Goal: Information Seeking & Learning: Learn about a topic

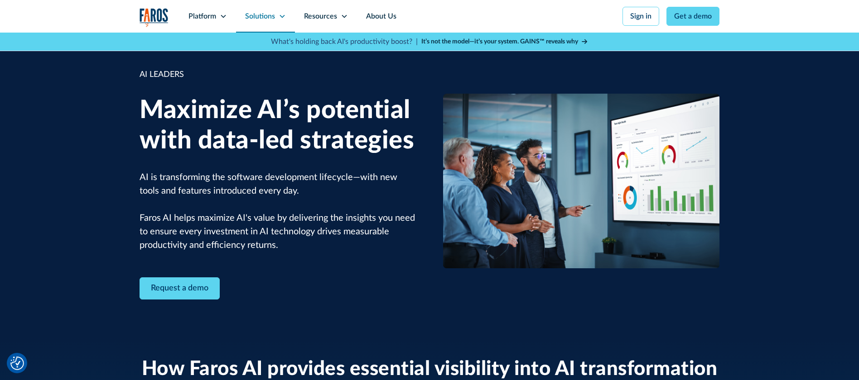
click at [257, 18] on div "Solutions" at bounding box center [260, 16] width 30 height 11
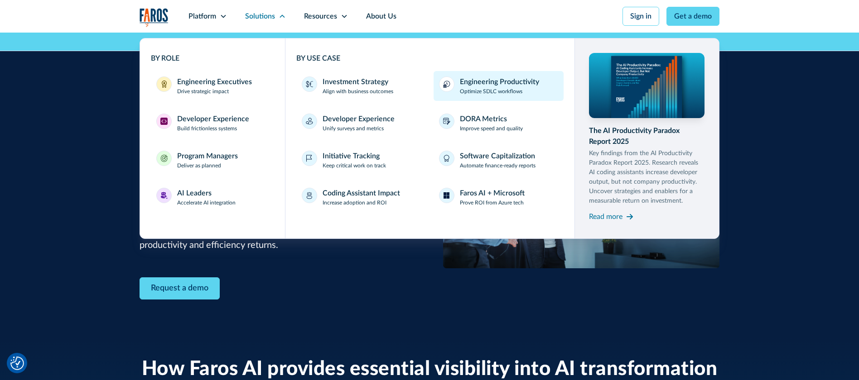
click at [491, 85] on div "Engineering Productivity" at bounding box center [499, 82] width 79 height 11
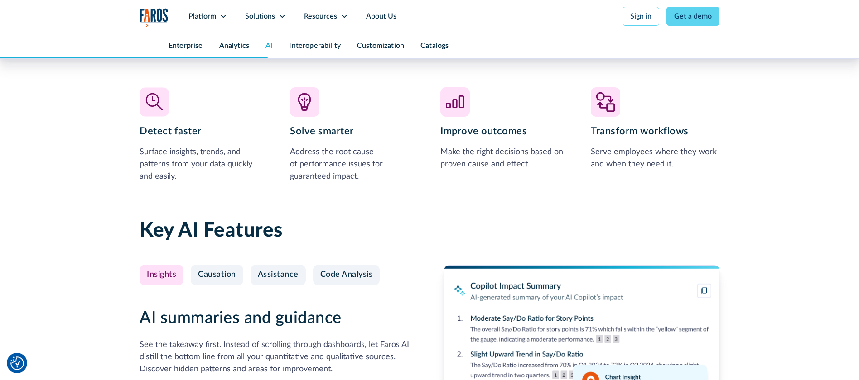
scroll to position [1949, 0]
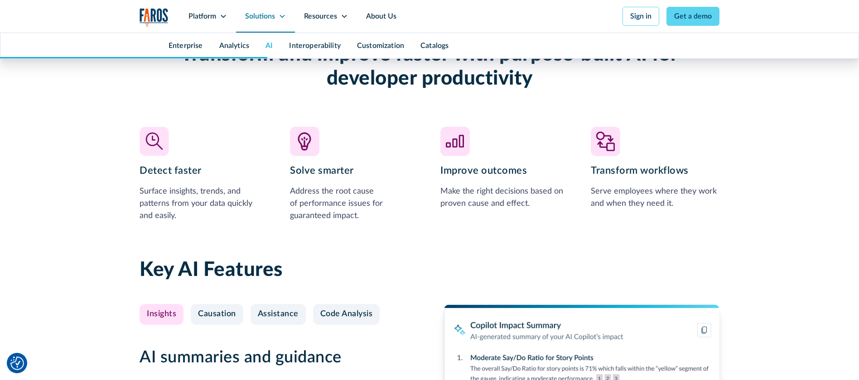
click at [262, 19] on div "Solutions" at bounding box center [260, 16] width 30 height 11
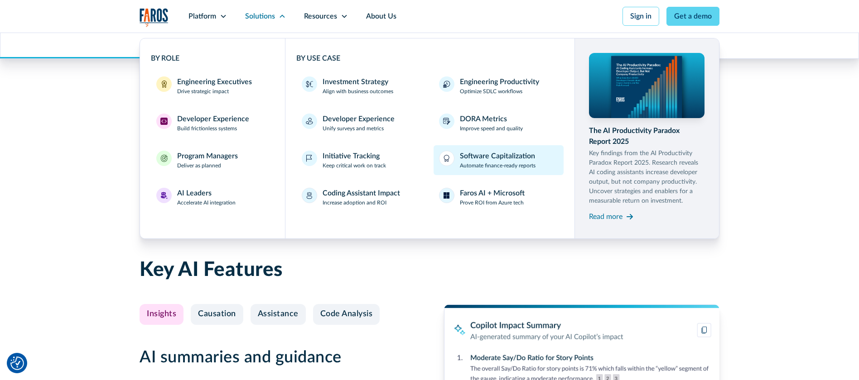
click at [494, 154] on div "Software Capitalization" at bounding box center [497, 156] width 75 height 11
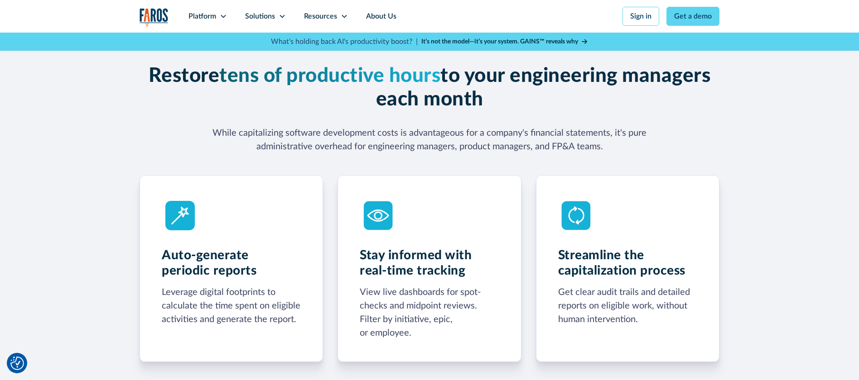
scroll to position [417, 0]
